Goal: Navigation & Orientation: Find specific page/section

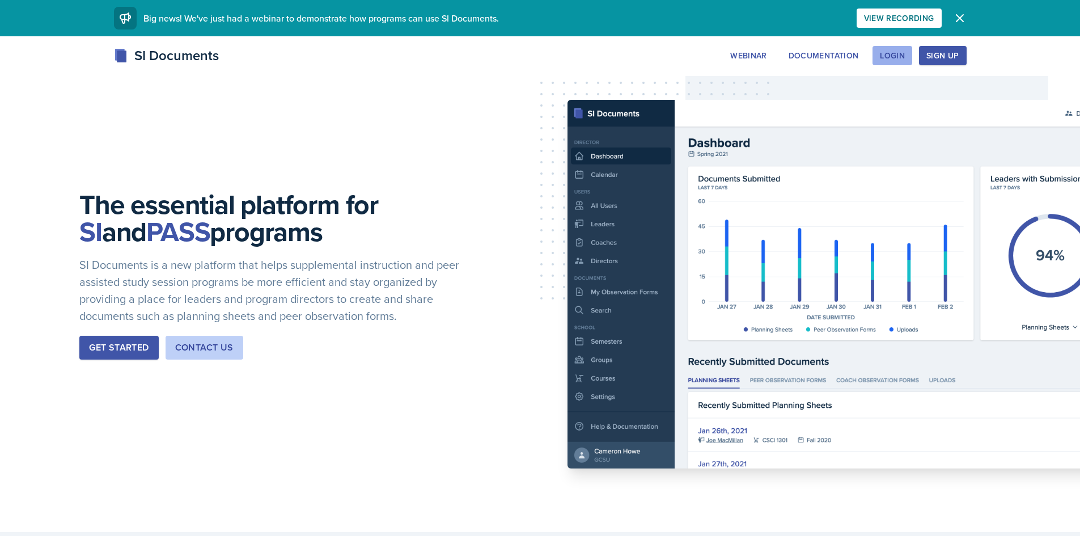
click at [893, 52] on div "Login" at bounding box center [892, 55] width 25 height 9
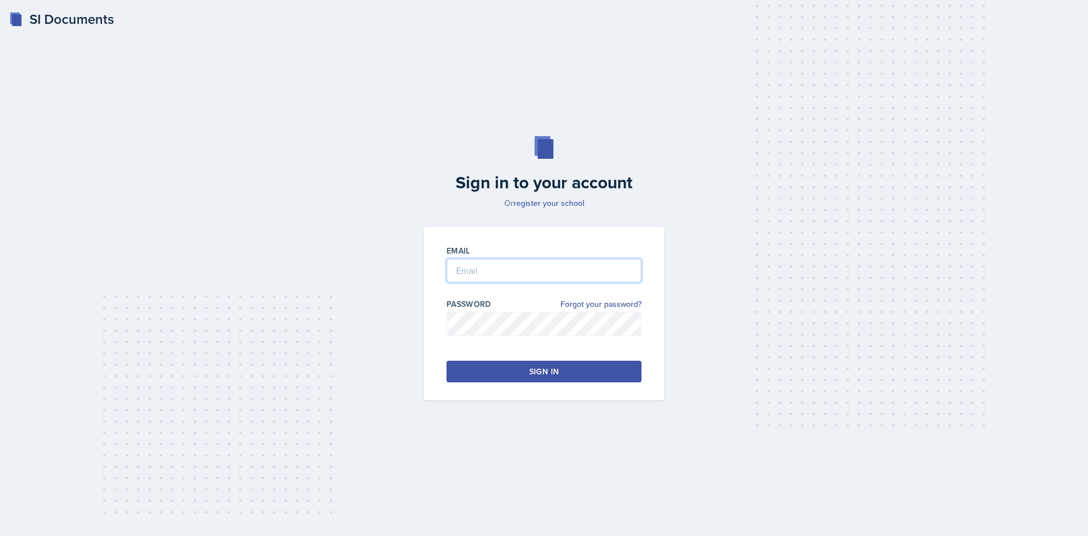
drag, startPoint x: 591, startPoint y: 269, endPoint x: 581, endPoint y: 273, distance: 10.9
click at [581, 273] on input "email" at bounding box center [544, 270] width 195 height 24
click at [570, 371] on button "Sign in" at bounding box center [544, 371] width 195 height 22
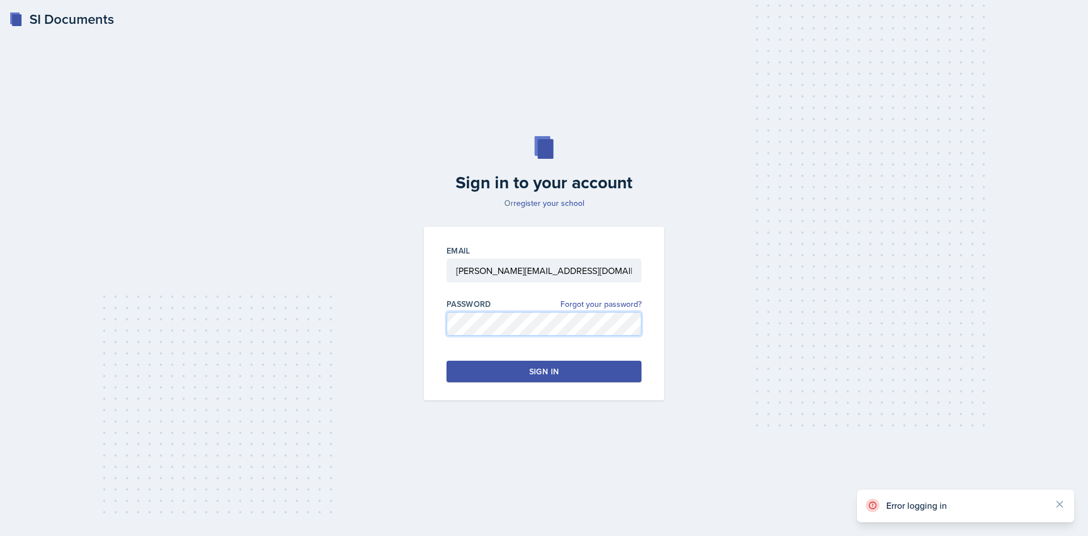
click at [408, 324] on div "Sign in to your account Or register your school Email [PERSON_NAME][EMAIL_ADDRE…" at bounding box center [544, 268] width 1052 height 337
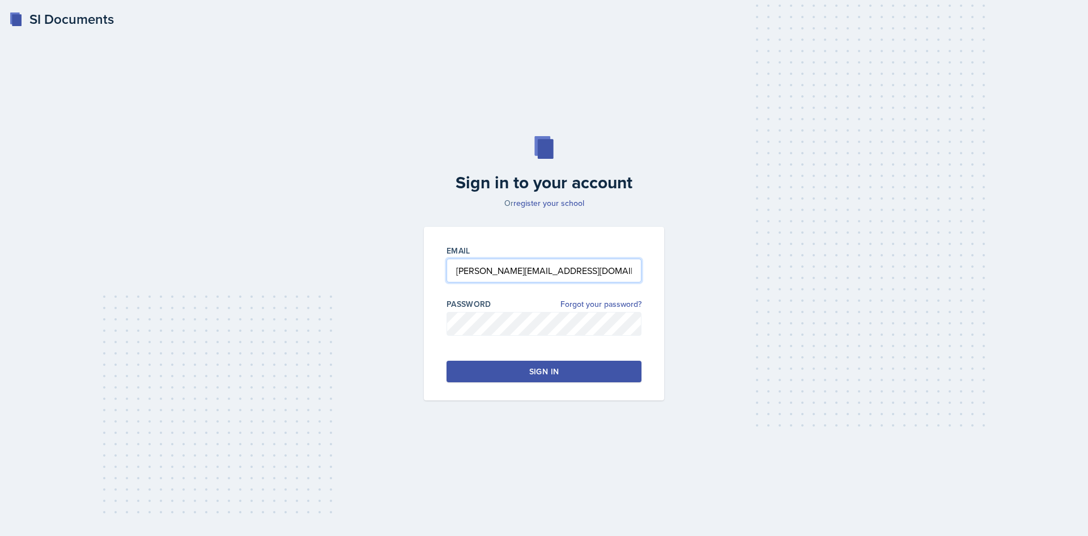
drag, startPoint x: 599, startPoint y: 265, endPoint x: 431, endPoint y: 270, distance: 167.8
click at [431, 270] on div "Email [PERSON_NAME][EMAIL_ADDRESS][DOMAIN_NAME] Password Forgot your password? …" at bounding box center [544, 313] width 240 height 173
type input "[EMAIL_ADDRESS][DOMAIN_NAME]"
click at [439, 323] on div "Email [EMAIL_ADDRESS][DOMAIN_NAME] Password Forgot your password? Sign in" at bounding box center [544, 313] width 240 height 173
click at [557, 366] on div "Sign in" at bounding box center [543, 371] width 29 height 11
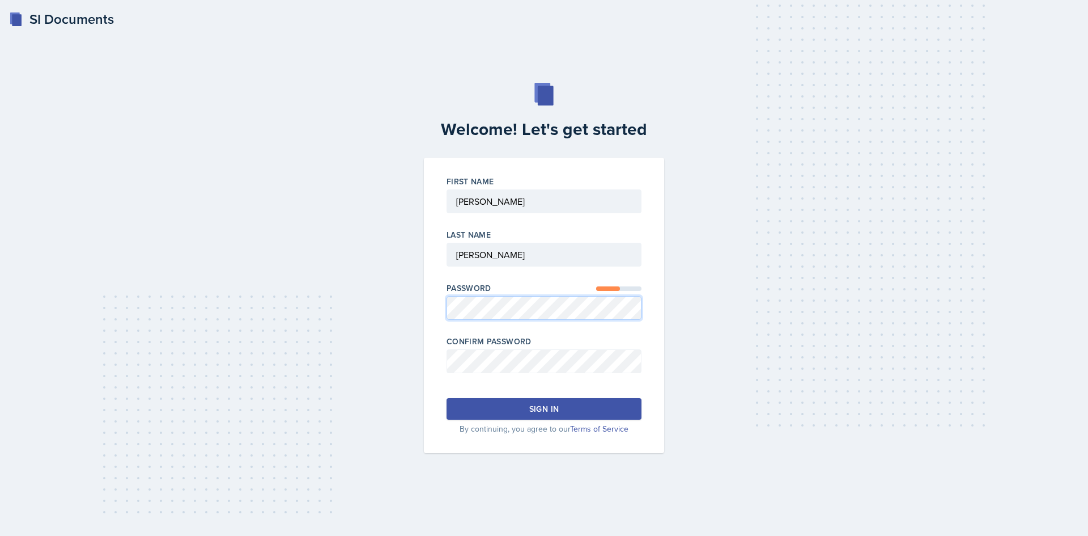
click at [373, 307] on div "Welcome! Let's get started First Name Last Name Password Confirm Password Sign …" at bounding box center [544, 268] width 1052 height 370
click at [554, 410] on div "Sign in" at bounding box center [543, 408] width 29 height 11
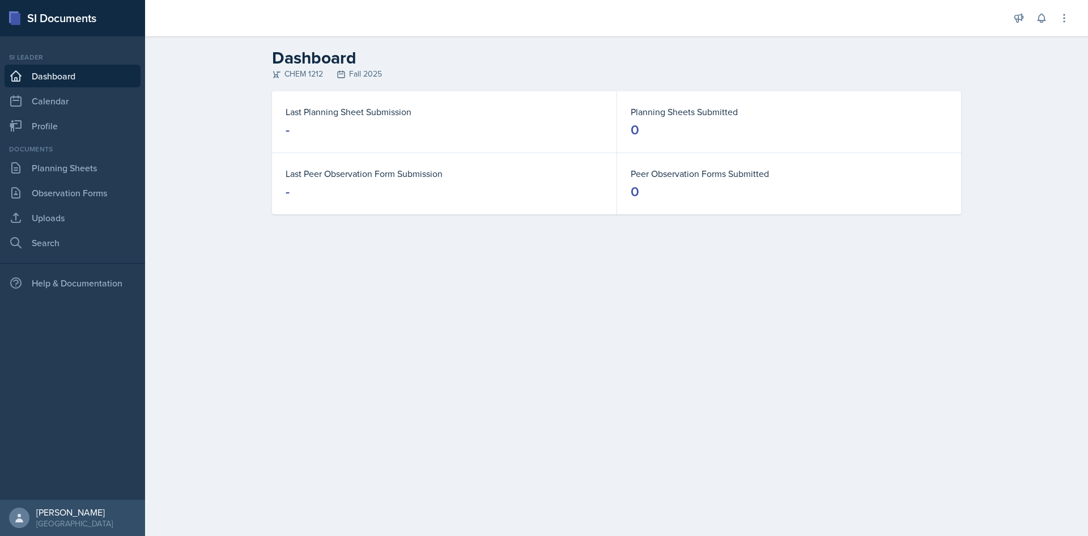
click at [1075, 21] on div "Announcements New Announcement Title Message Create Notifications Important Lin…" at bounding box center [616, 18] width 943 height 36
click at [1062, 18] on icon at bounding box center [1064, 17] width 11 height 11
click at [1037, 197] on div "Dashboard CHEM 1212 Fall 2025 Last Planning Sheet Submission - Planning Sheets …" at bounding box center [616, 138] width 943 height 205
click at [1059, 18] on icon at bounding box center [1064, 17] width 11 height 11
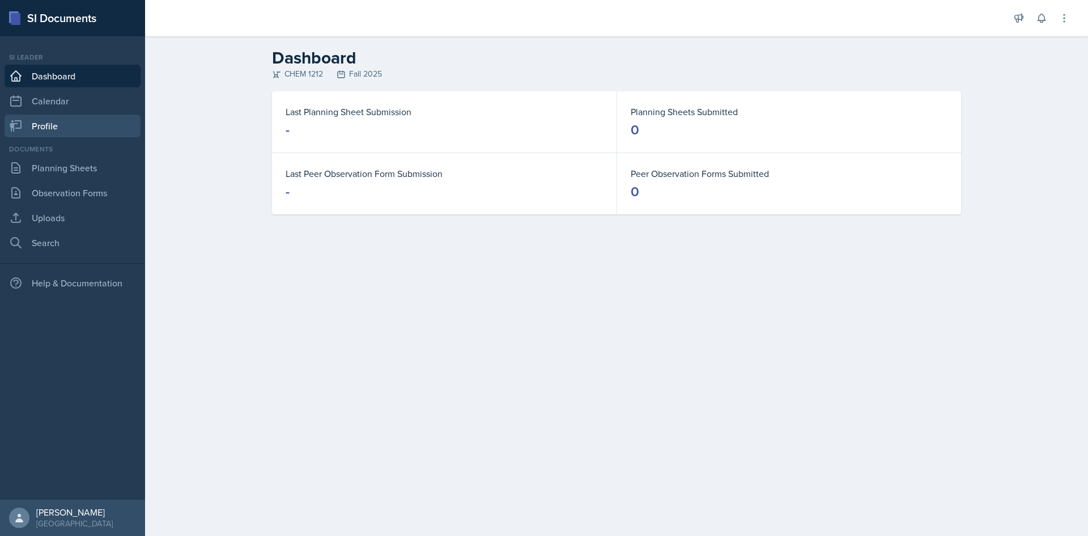
click at [55, 124] on link "Profile" at bounding box center [73, 125] width 136 height 23
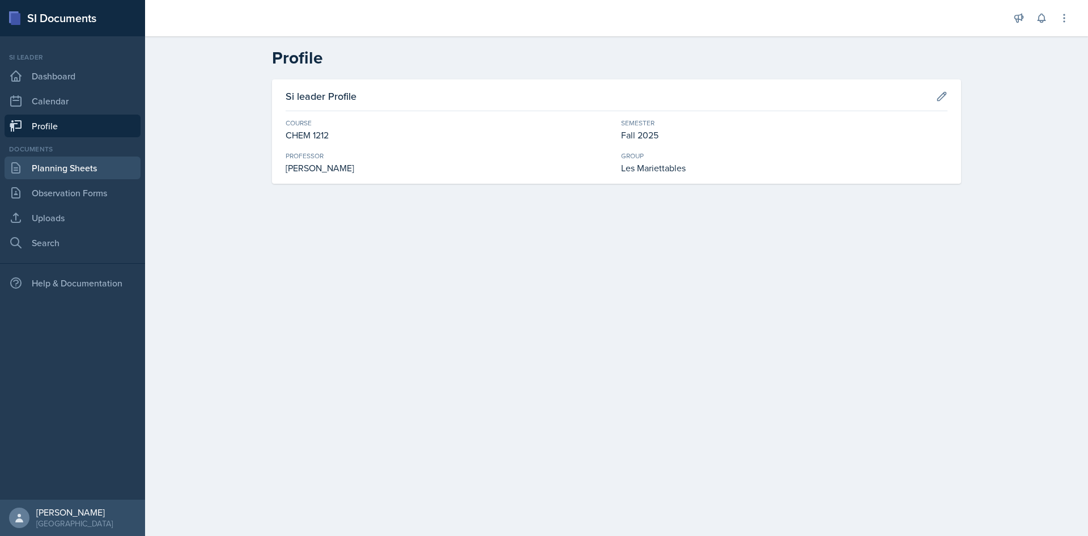
click at [50, 160] on link "Planning Sheets" at bounding box center [73, 167] width 136 height 23
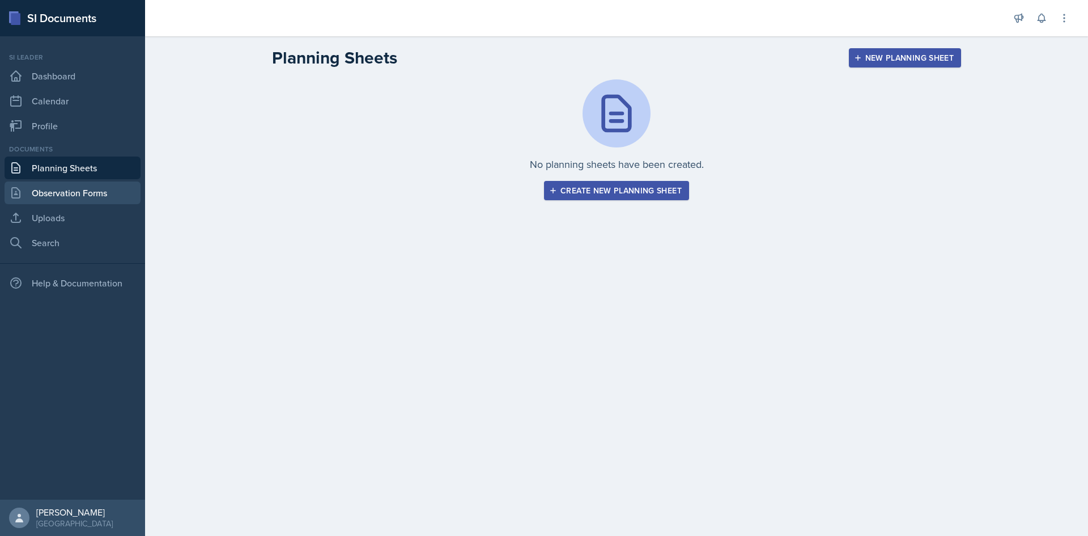
click at [58, 189] on link "Observation Forms" at bounding box center [73, 192] width 136 height 23
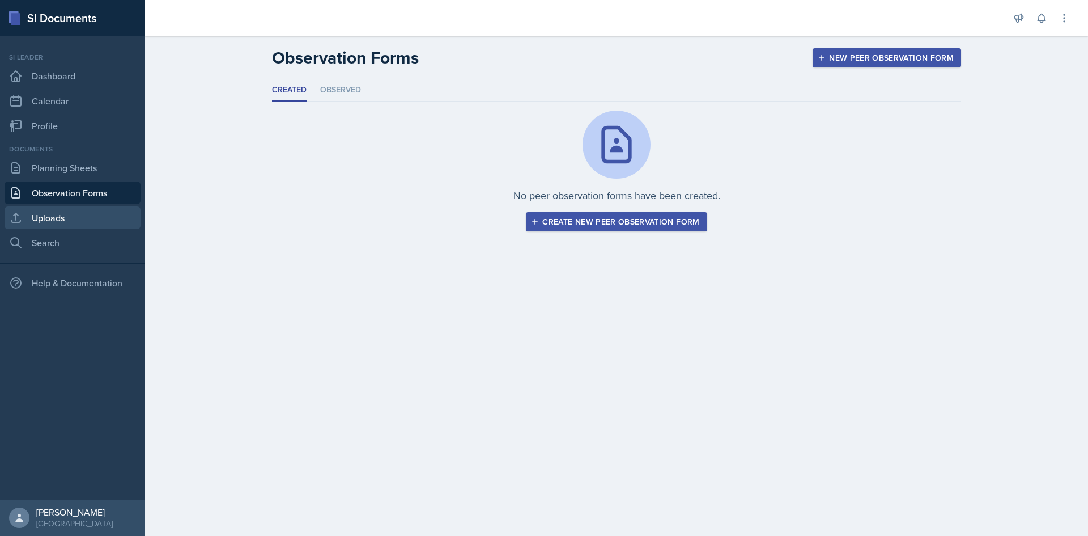
click at [57, 216] on link "Uploads" at bounding box center [73, 217] width 136 height 23
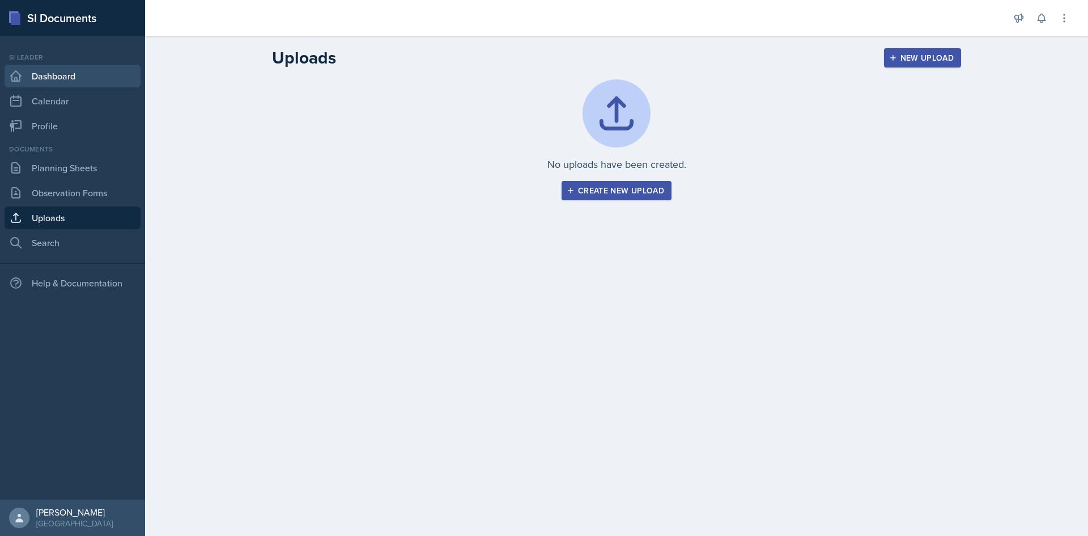
click at [53, 73] on link "Dashboard" at bounding box center [73, 76] width 136 height 23
